Goal: Find specific page/section

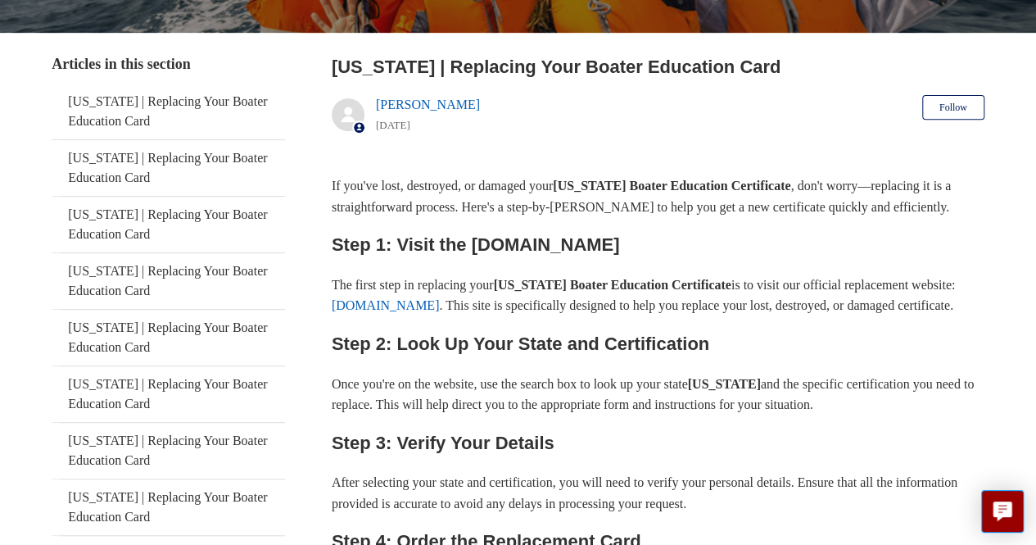
scroll to position [328, 0]
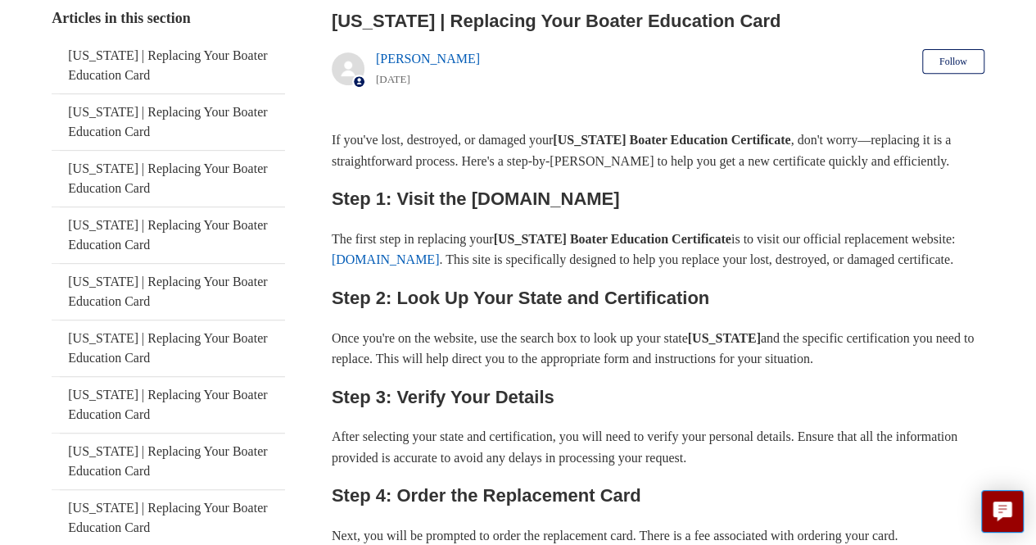
click at [440, 266] on link "[DOMAIN_NAME]" at bounding box center [386, 259] width 108 height 14
